Goal: Information Seeking & Learning: Compare options

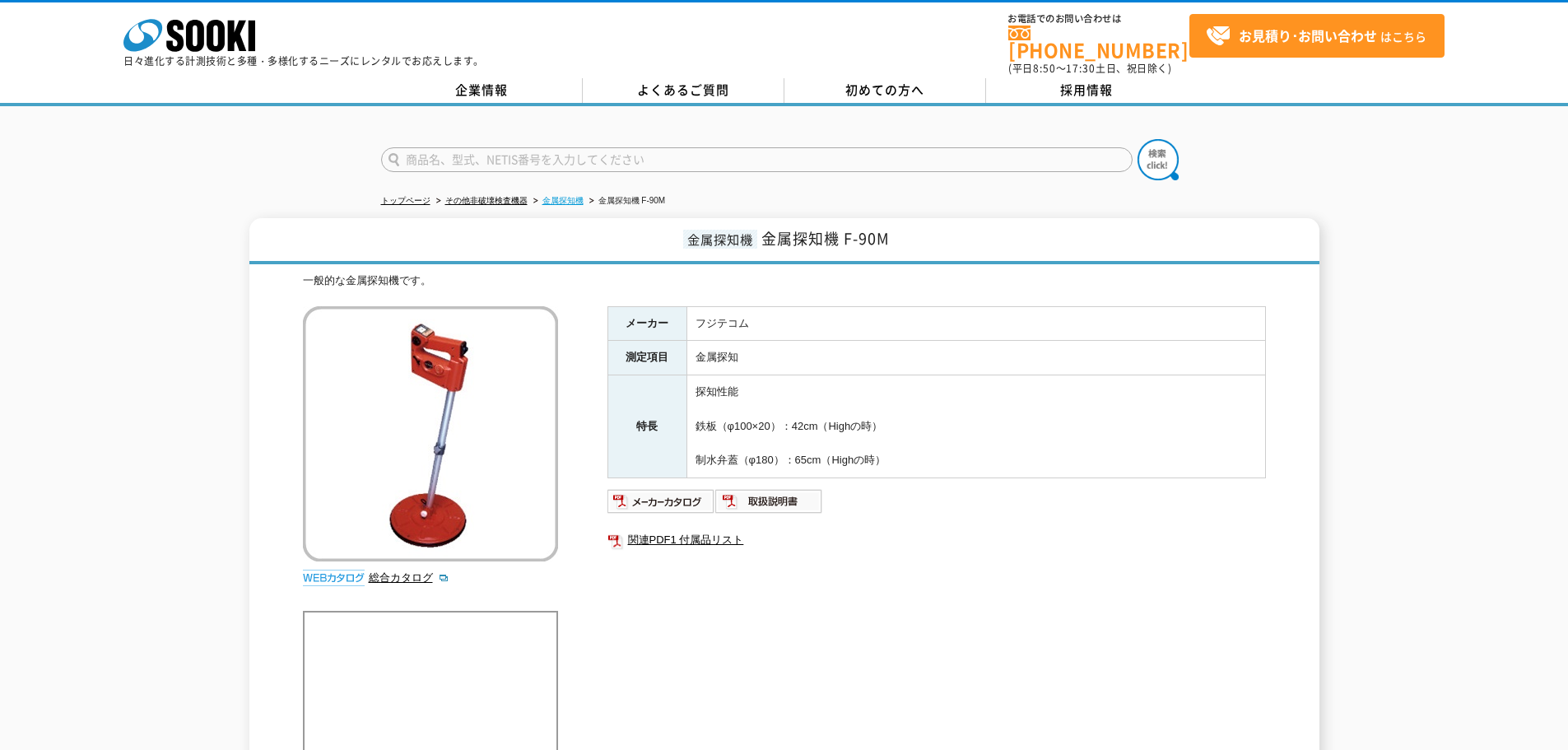
click at [566, 196] on link "金属探知機" at bounding box center [563, 200] width 42 height 9
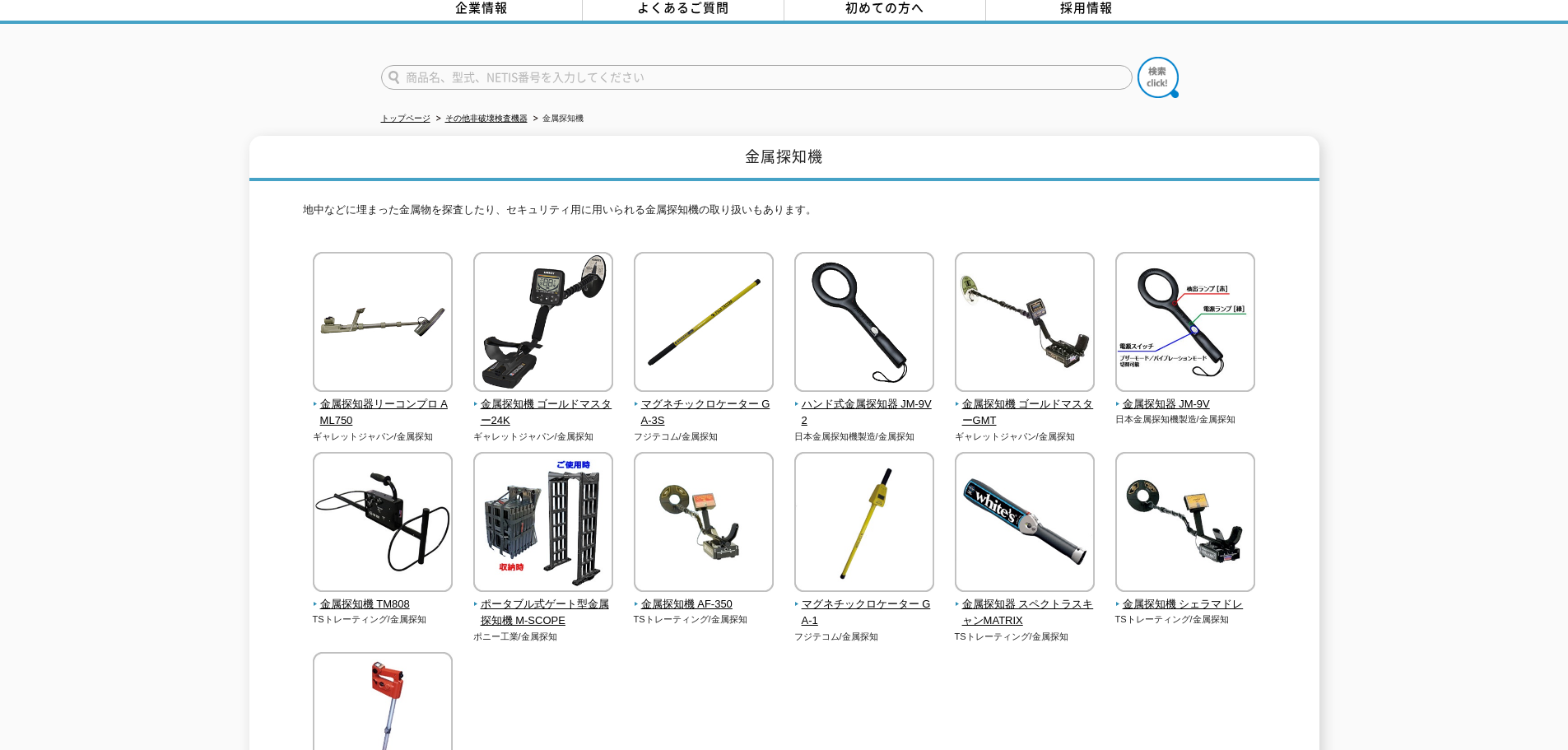
scroll to position [164, 0]
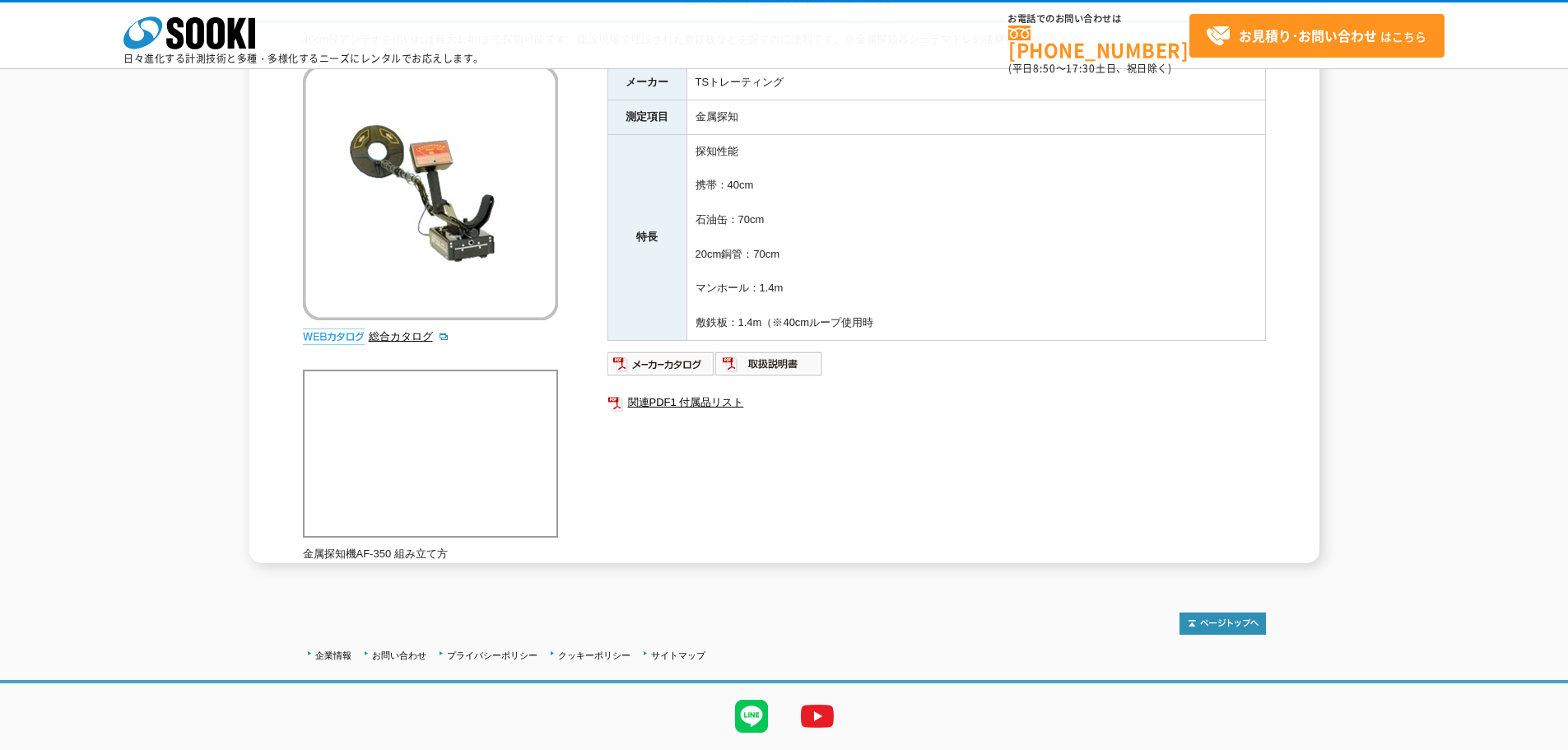
scroll to position [82, 0]
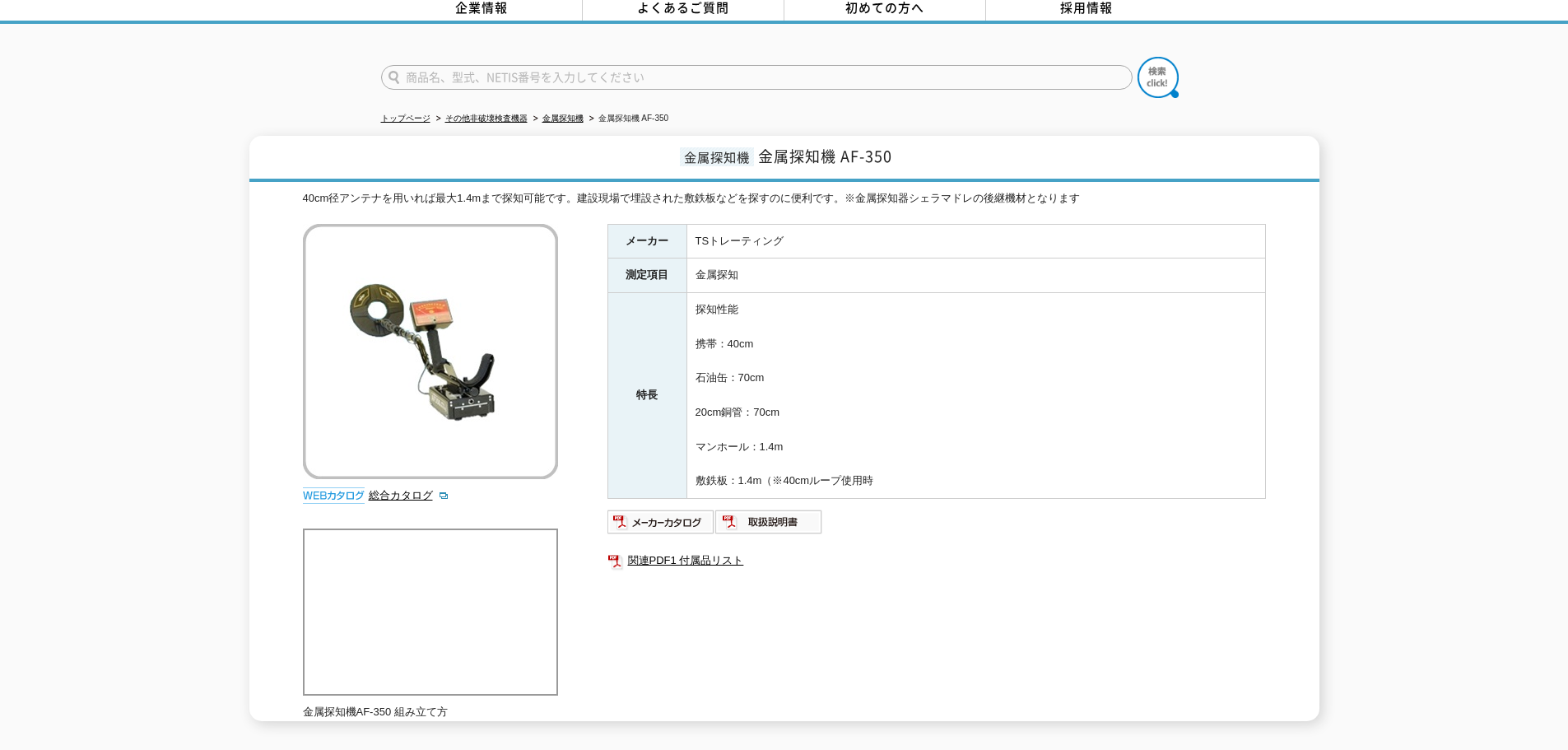
click at [569, 115] on li "金属探知機" at bounding box center [556, 119] width 53 height 17
click at [569, 114] on link "金属探知機" at bounding box center [563, 118] width 42 height 9
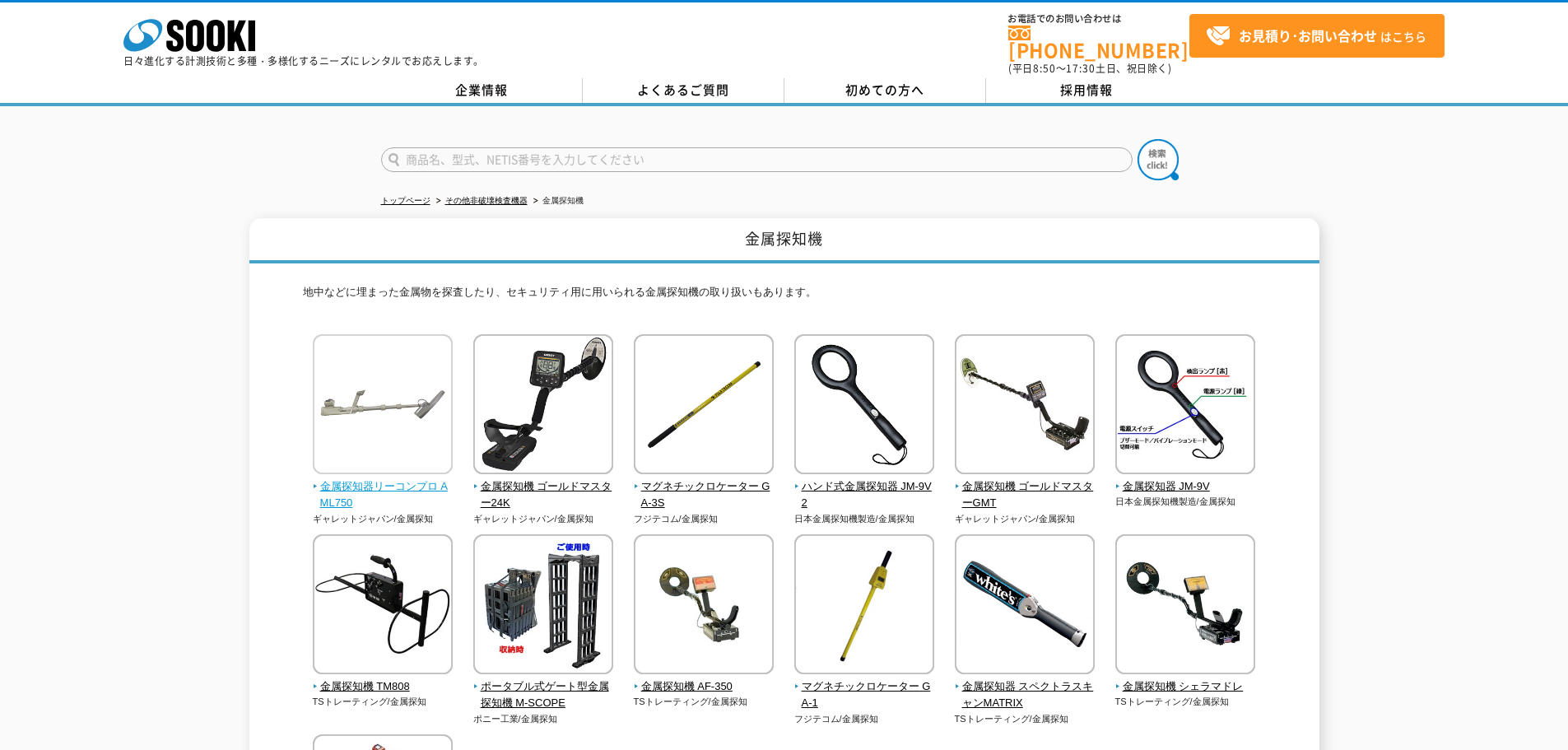
click at [418, 417] on img at bounding box center [383, 407] width 140 height 145
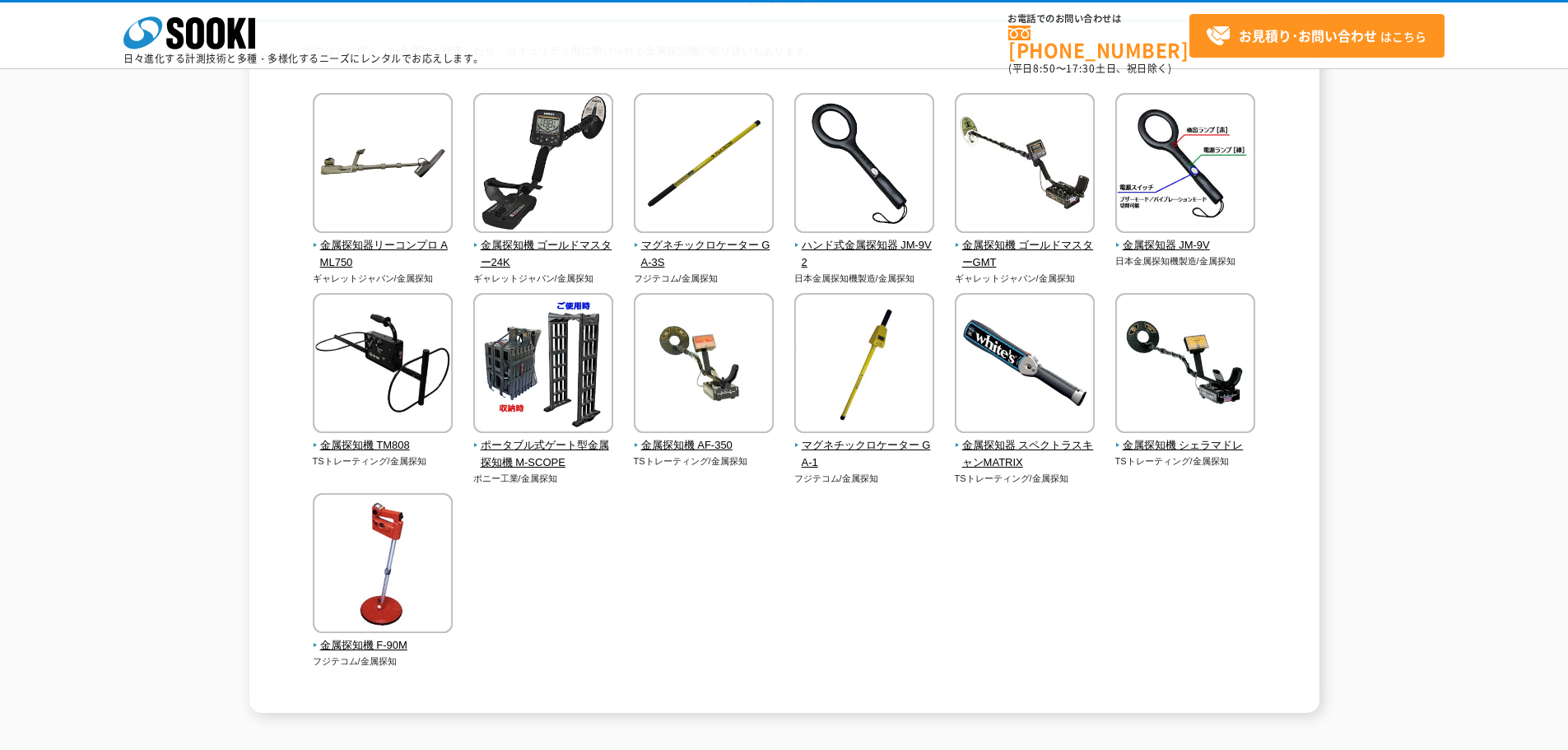
scroll to position [82, 0]
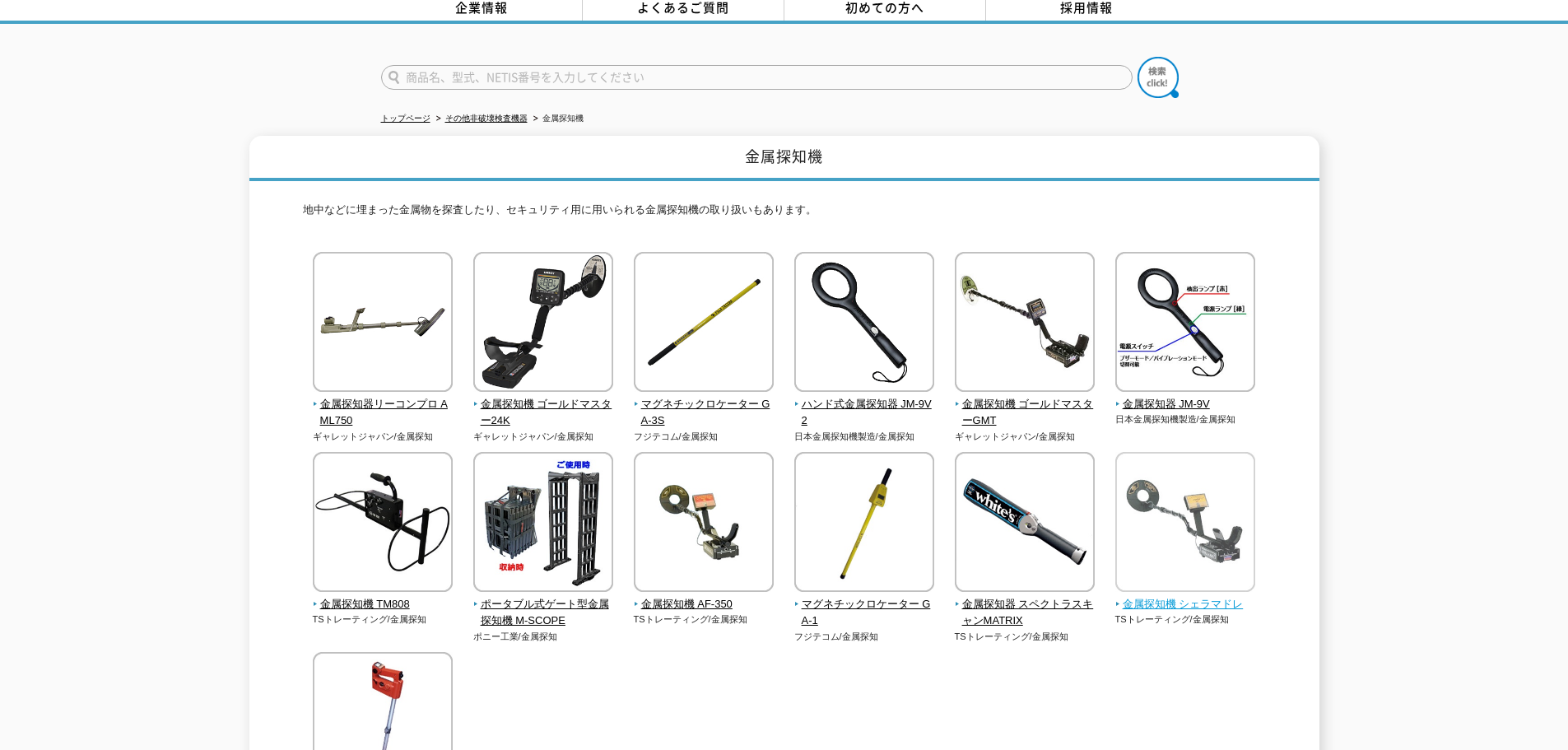
click at [1178, 519] on img at bounding box center [1185, 524] width 140 height 145
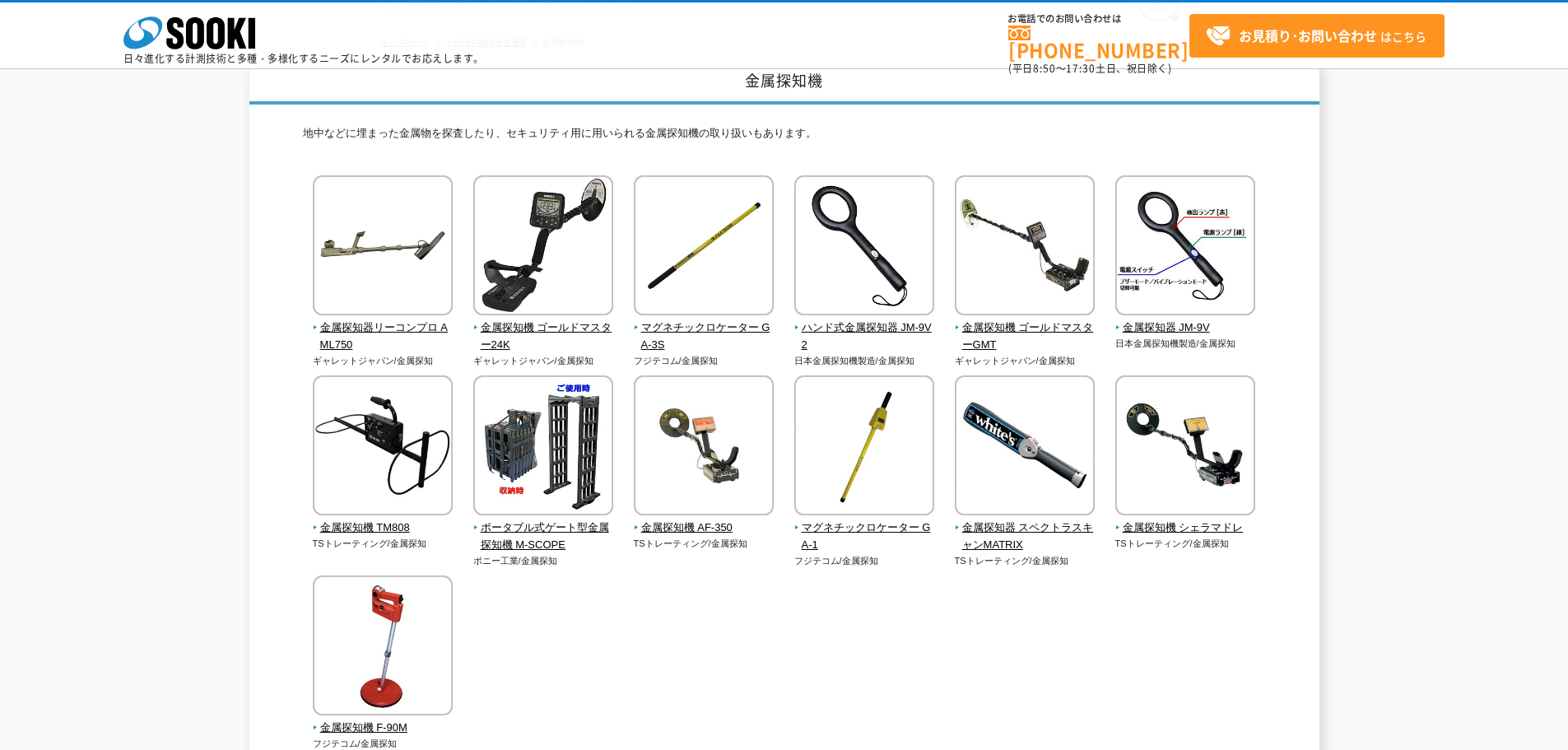
scroll to position [247, 0]
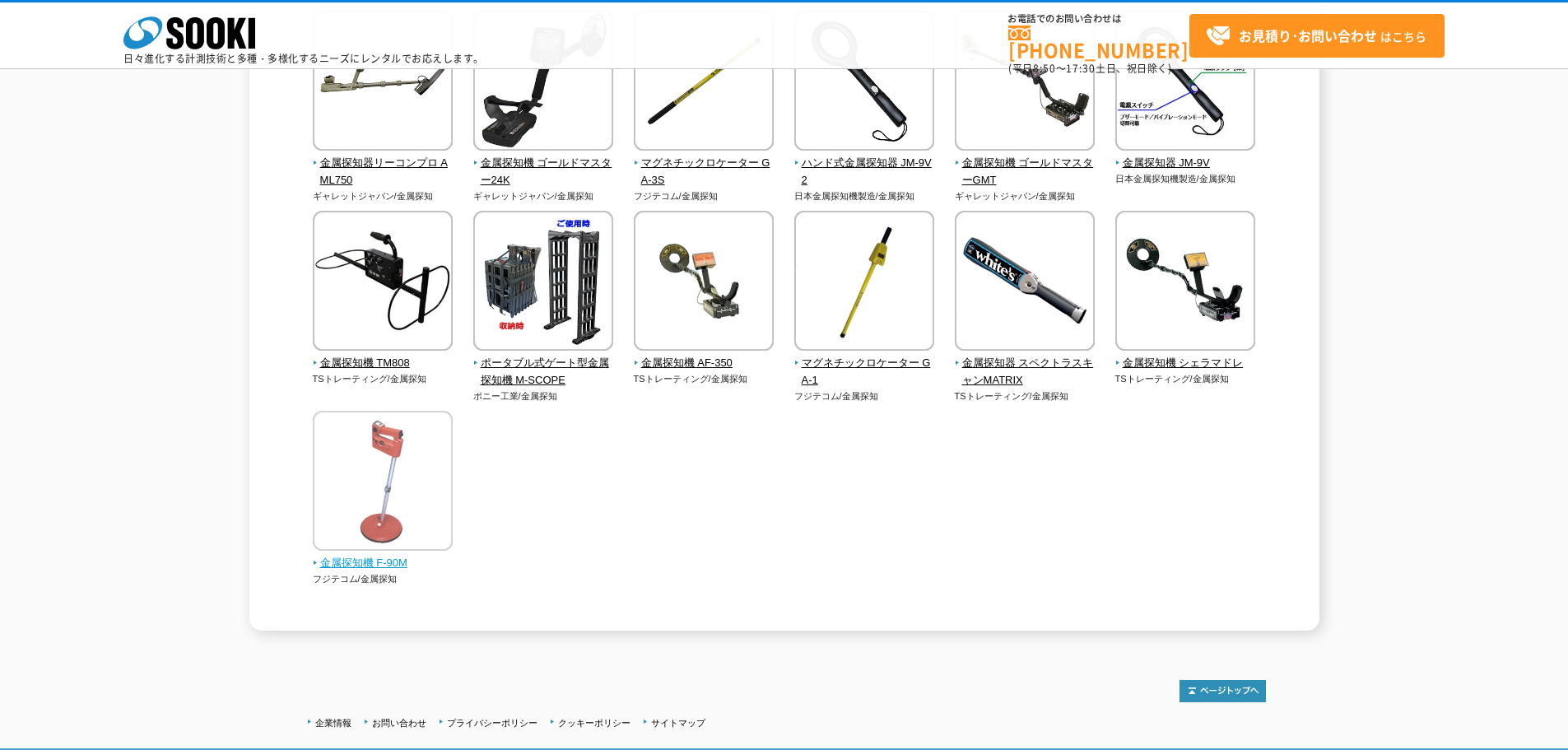
click at [445, 473] on img at bounding box center [383, 483] width 140 height 145
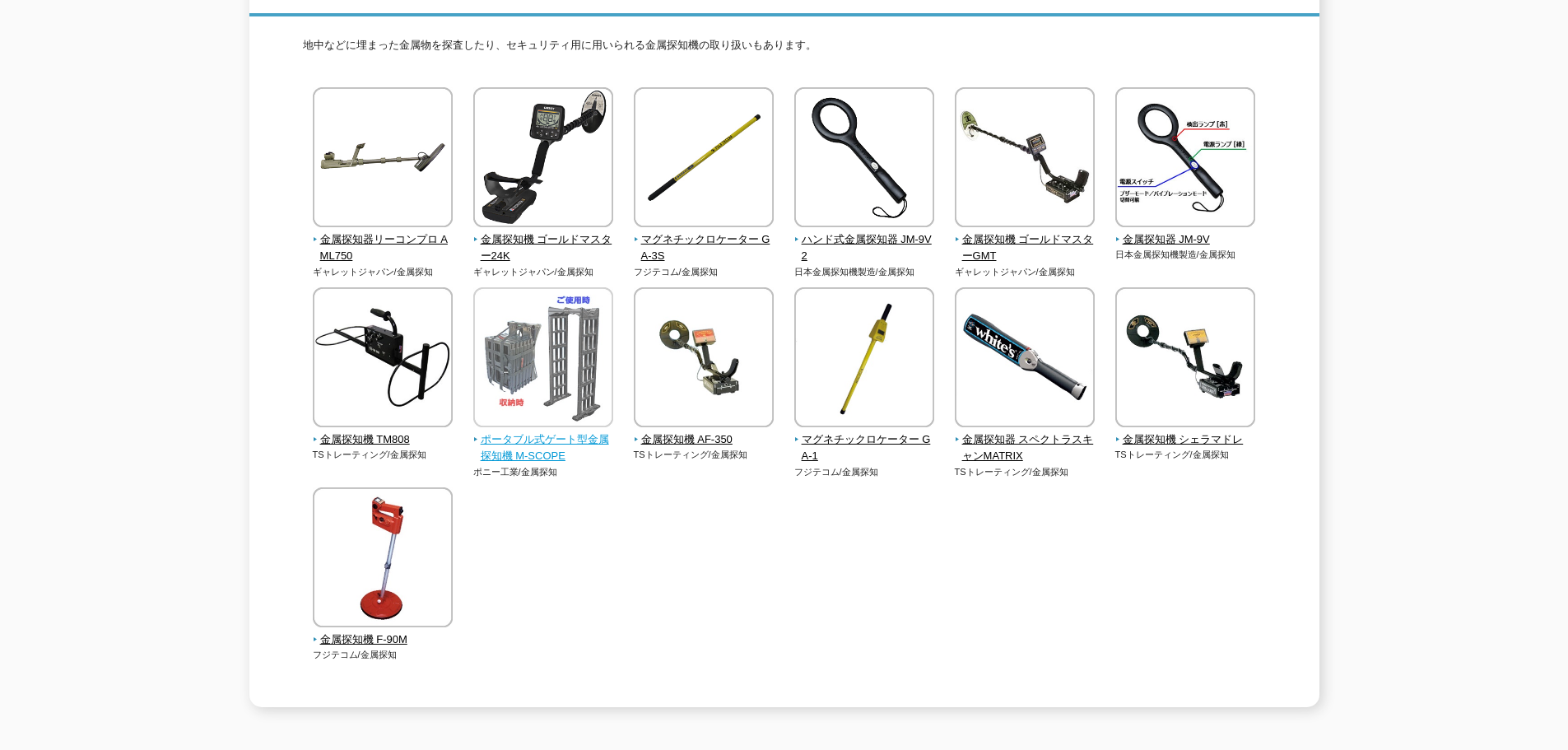
scroll to position [82, 0]
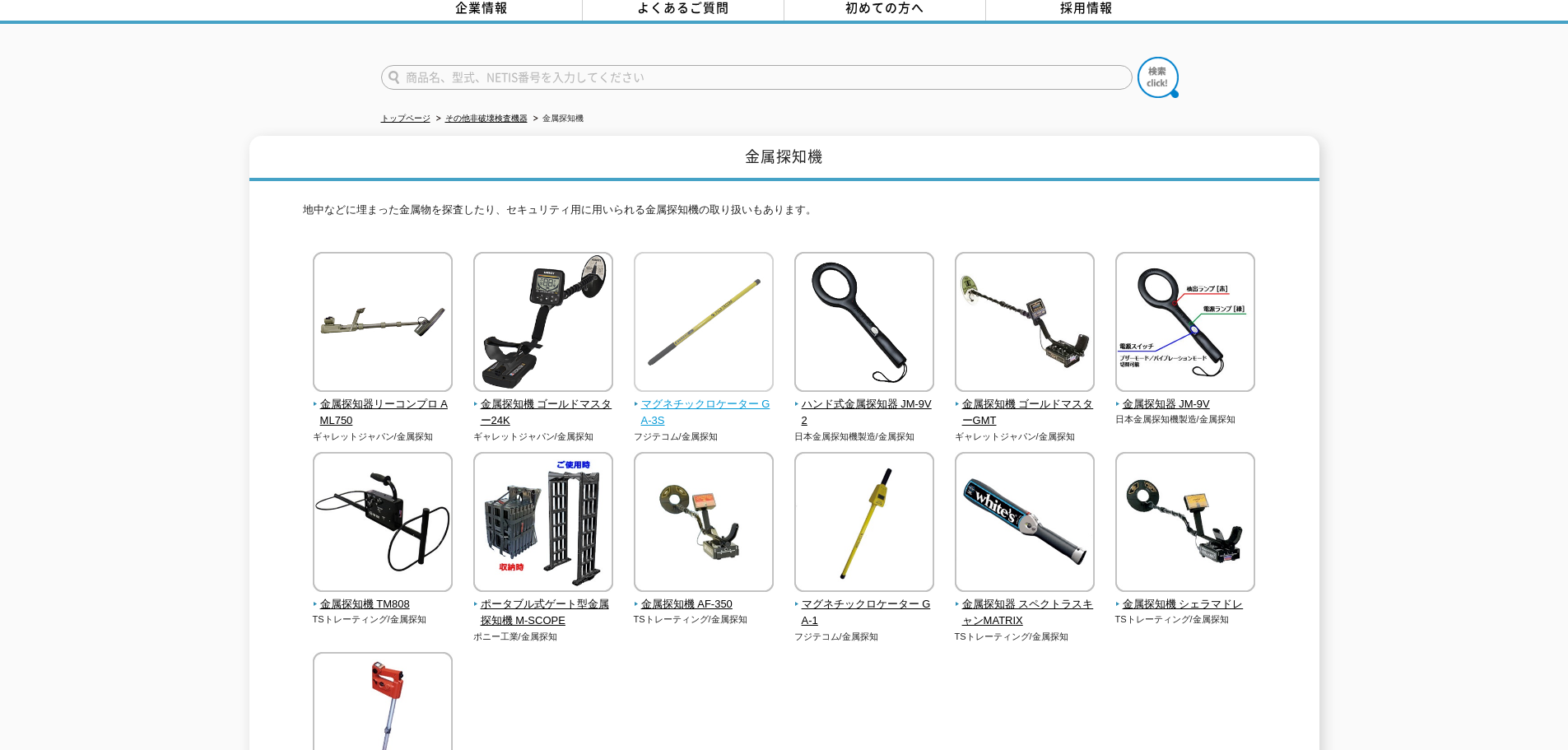
click at [752, 316] on img at bounding box center [703, 324] width 140 height 145
click at [855, 325] on img at bounding box center [864, 324] width 140 height 145
click at [424, 518] on img at bounding box center [383, 524] width 140 height 145
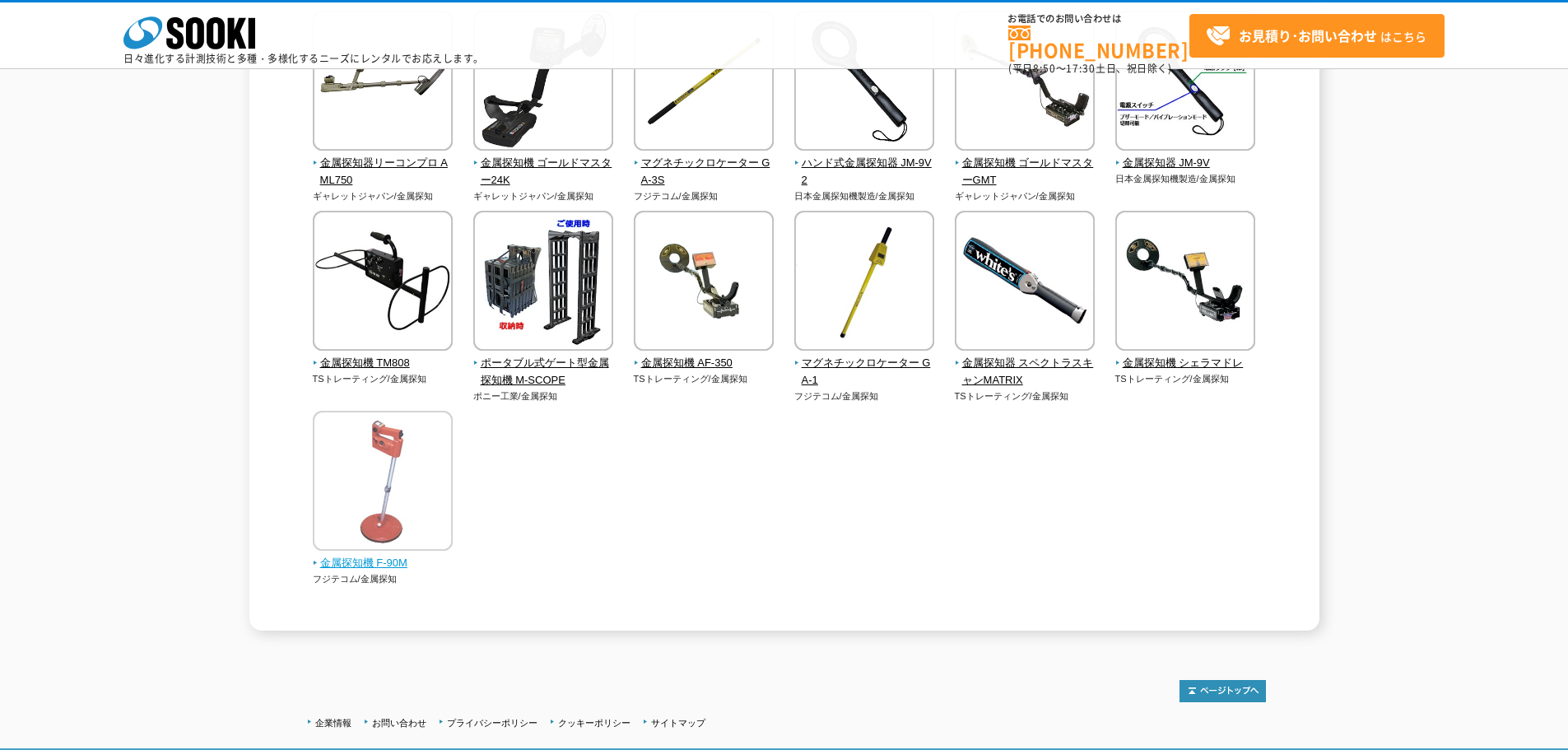
click at [336, 468] on img at bounding box center [383, 483] width 140 height 145
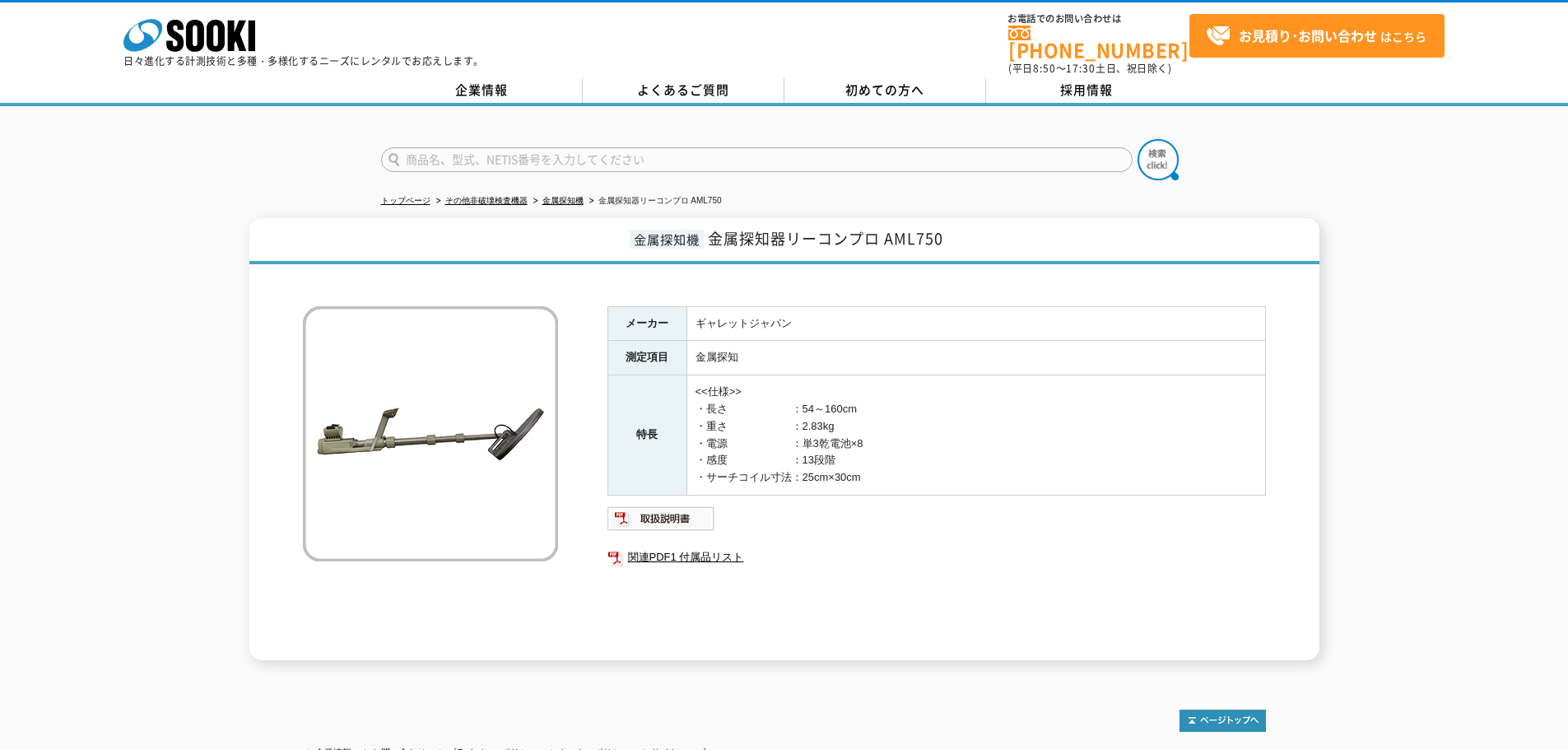
scroll to position [135, 0]
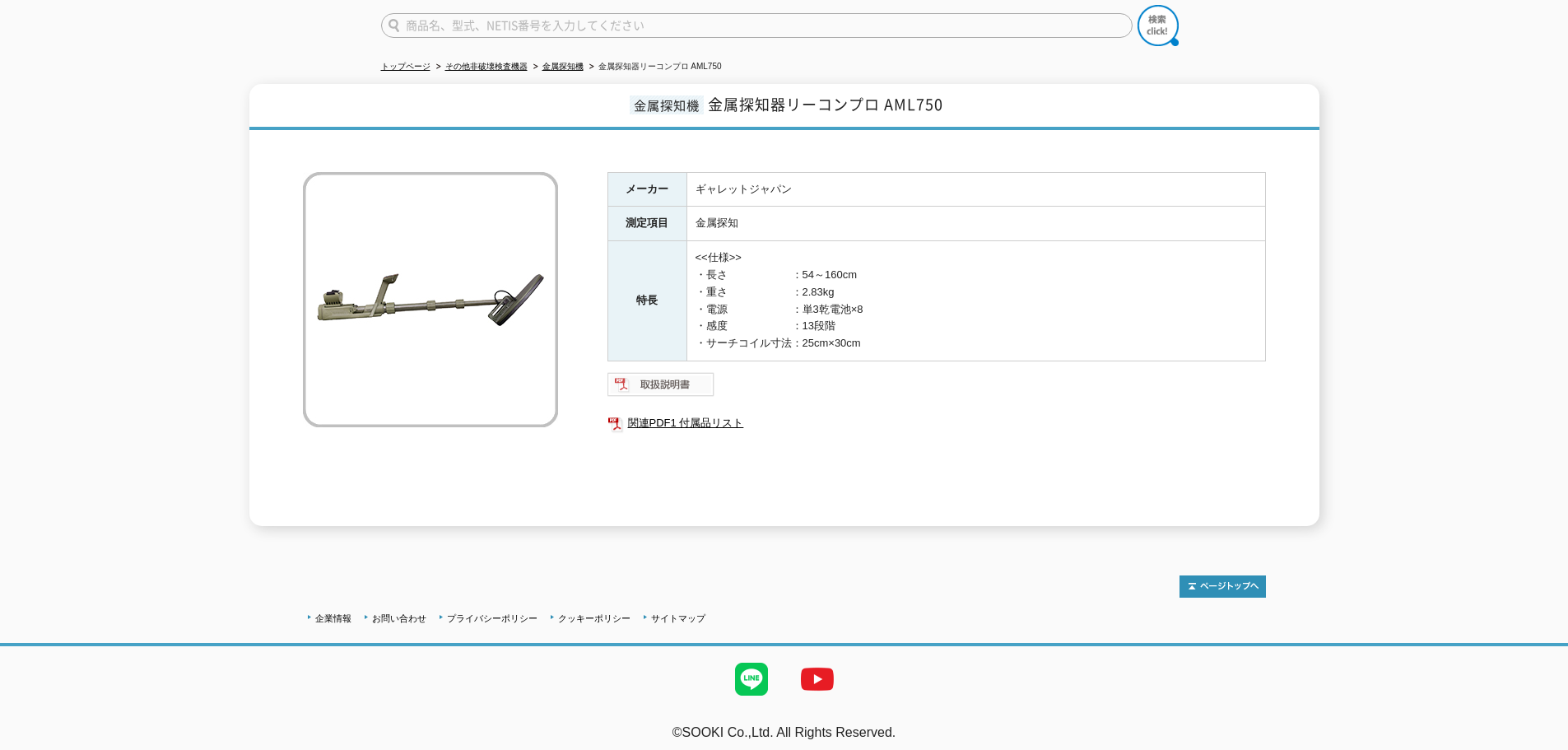
click at [691, 373] on img at bounding box center [662, 385] width 108 height 27
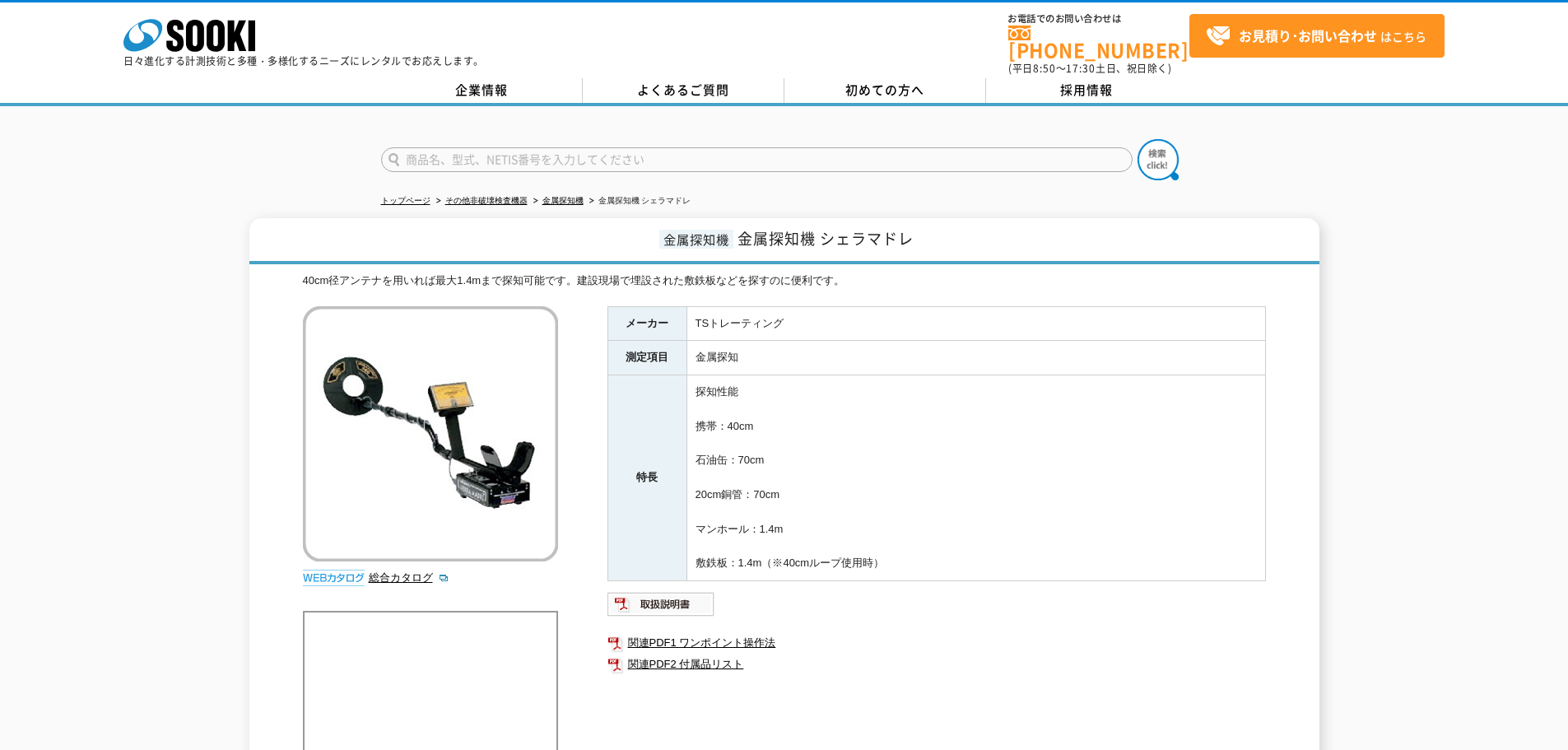
drag, startPoint x: 965, startPoint y: 448, endPoint x: 967, endPoint y: 436, distance: 12.2
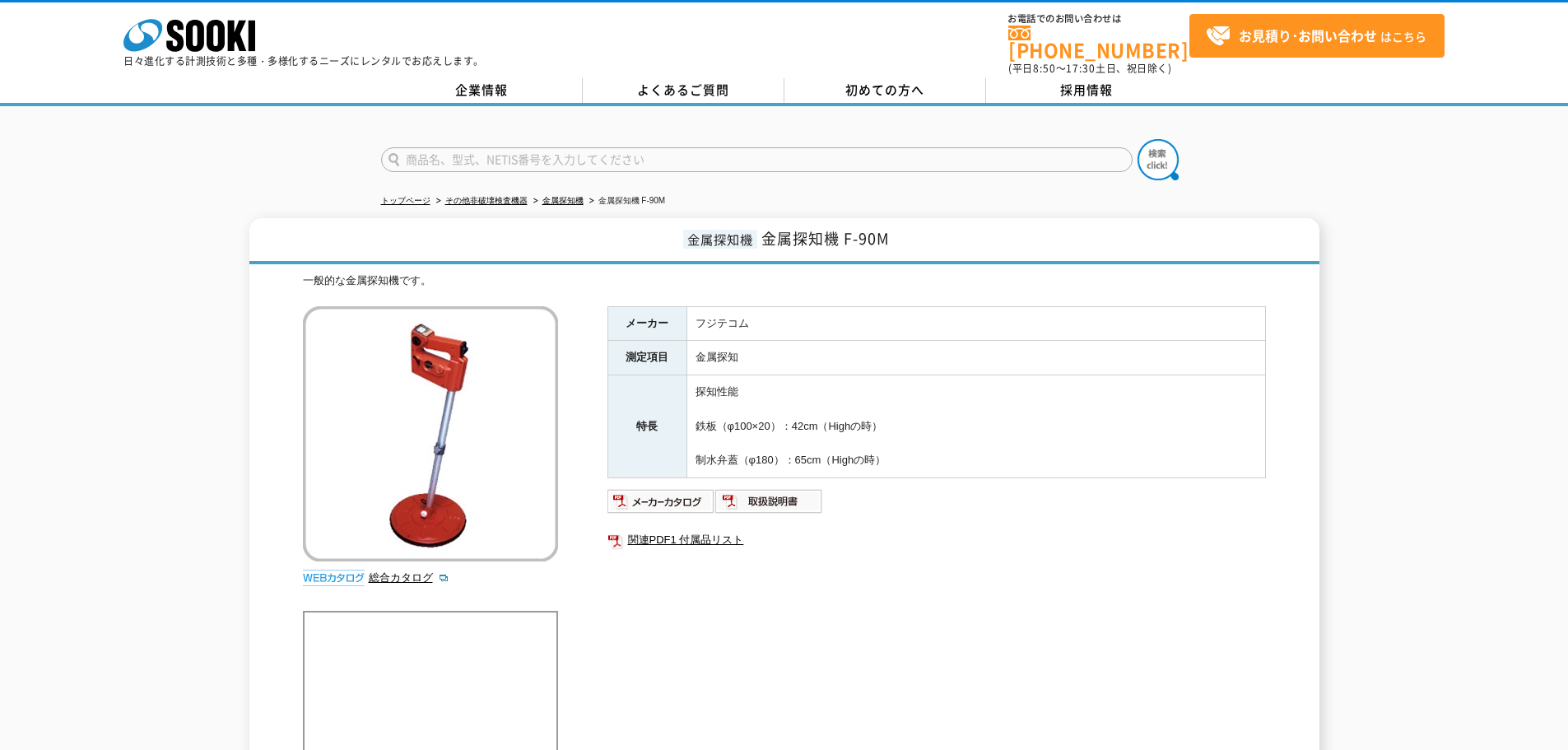
scroll to position [164, 0]
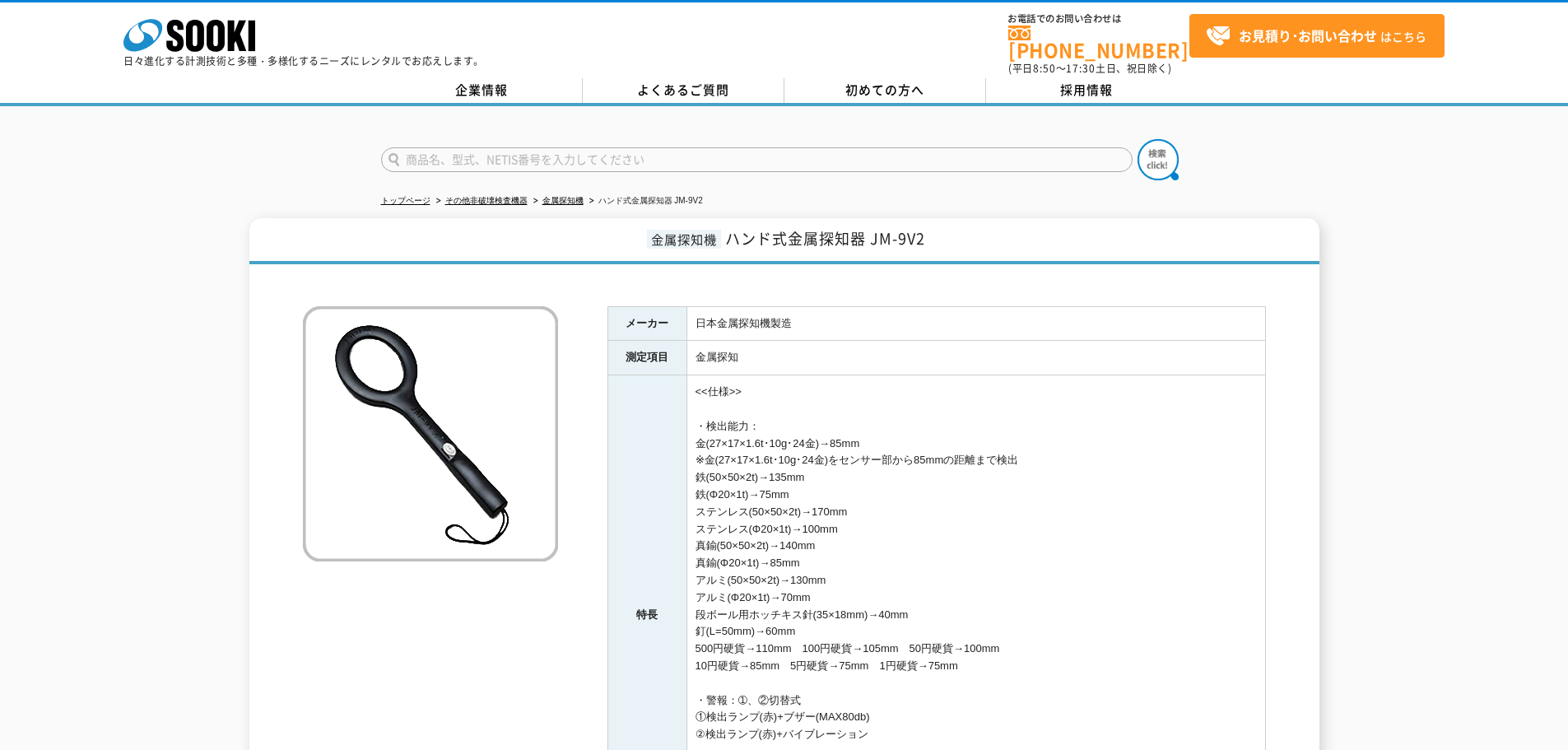
scroll to position [330, 0]
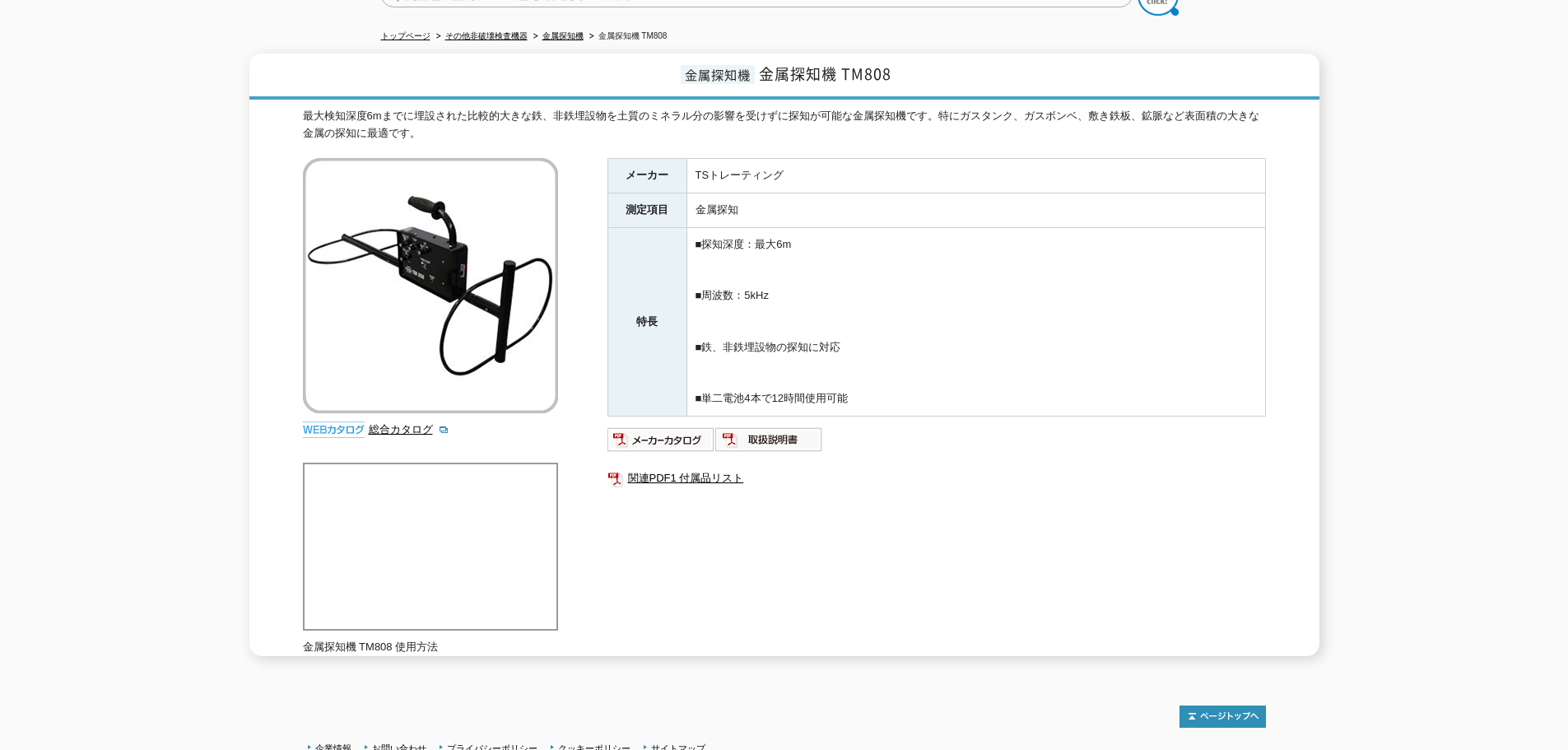
scroll to position [82, 0]
